Goal: Navigation & Orientation: Find specific page/section

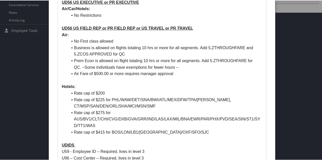
scroll to position [228, 0]
